Goal: Information Seeking & Learning: Learn about a topic

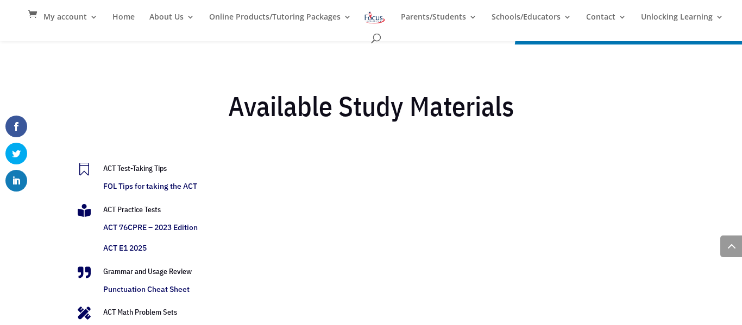
scroll to position [2134, 0]
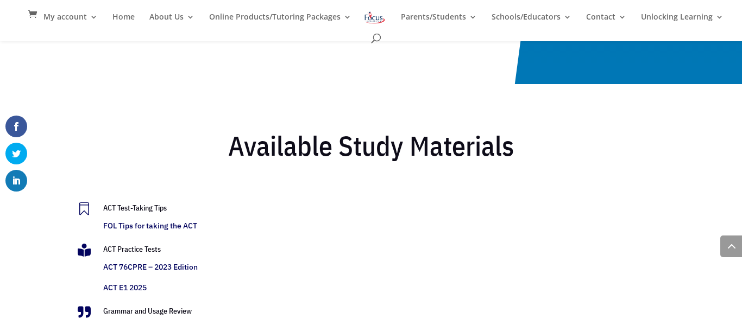
click at [137, 292] on link "ACT E1 2025" at bounding box center [124, 288] width 43 height 10
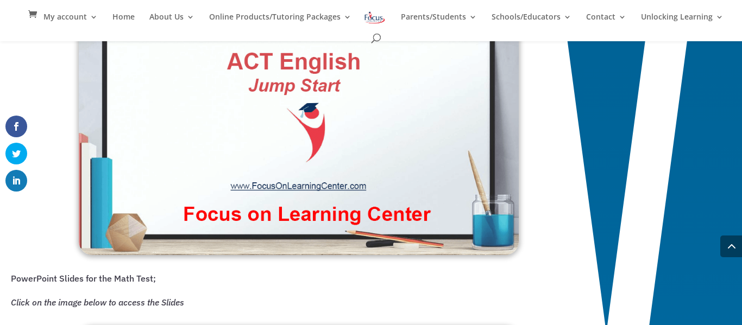
scroll to position [889, 0]
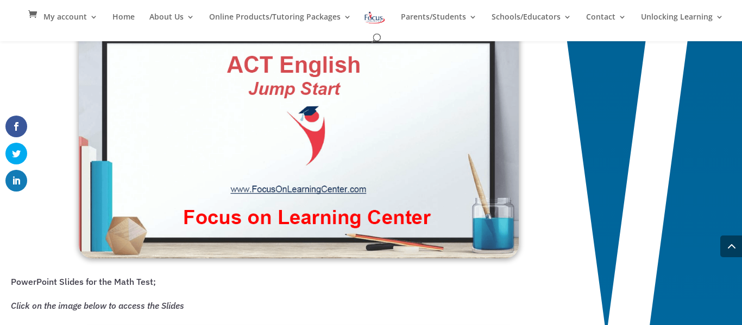
click at [264, 187] on img at bounding box center [299, 138] width 440 height 242
